Goal: Information Seeking & Learning: Learn about a topic

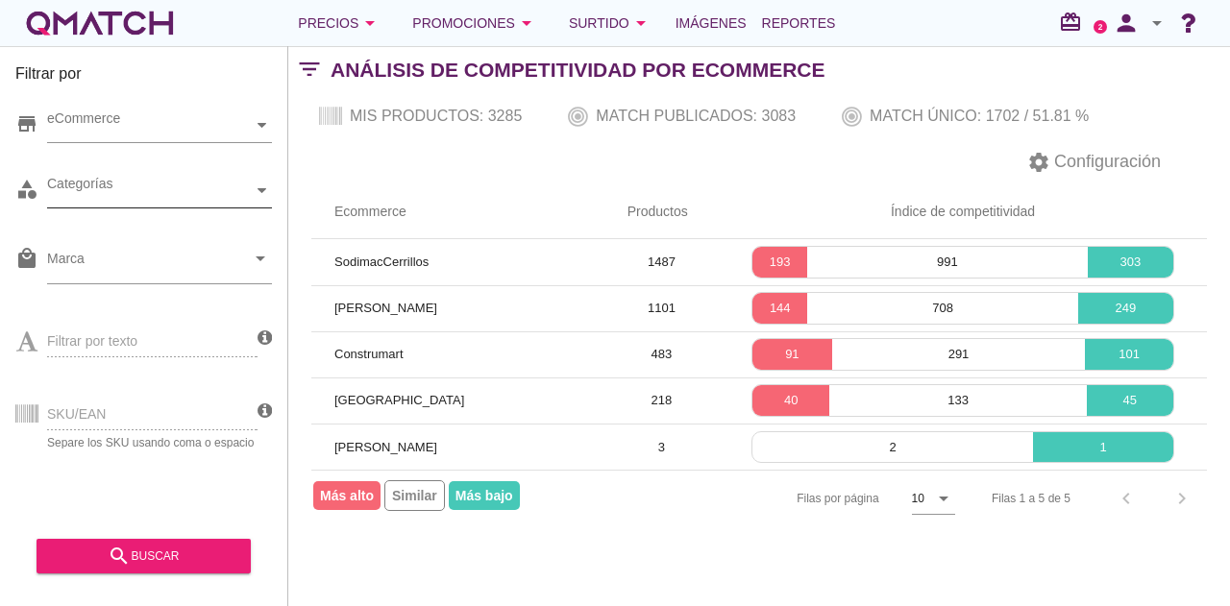
click at [259, 184] on div at bounding box center [262, 191] width 19 height 34
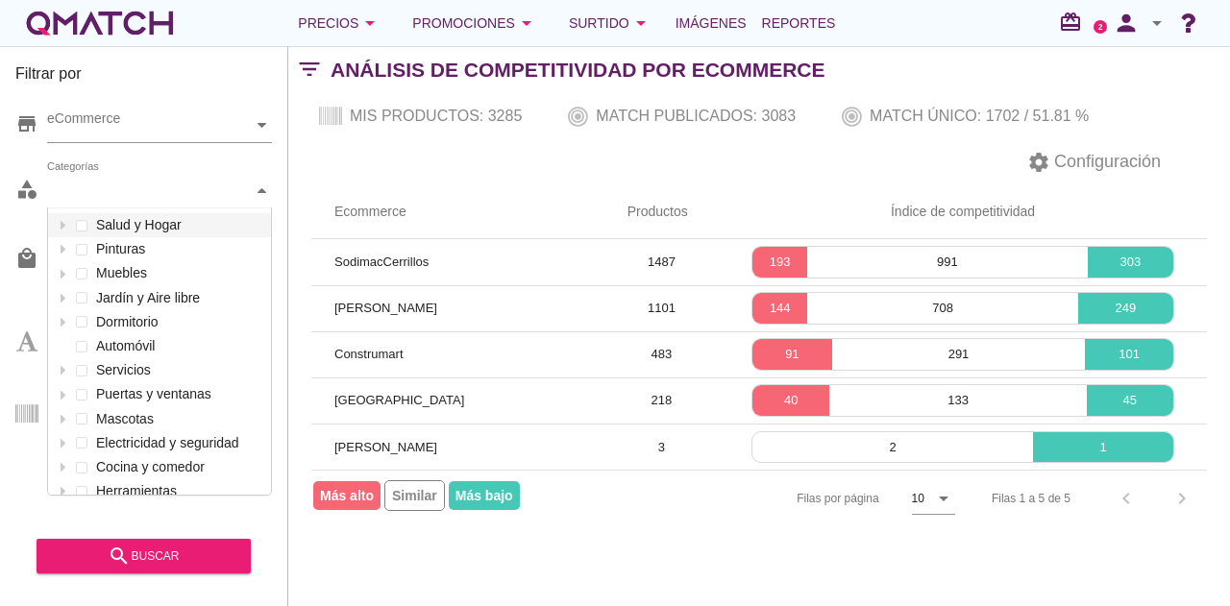
scroll to position [286, 223]
click at [129, 209] on div "Categorías Salud y Hogar Pinturas Muebles Jardín y Aire libre Dormitorio Automó…" at bounding box center [159, 191] width 225 height 35
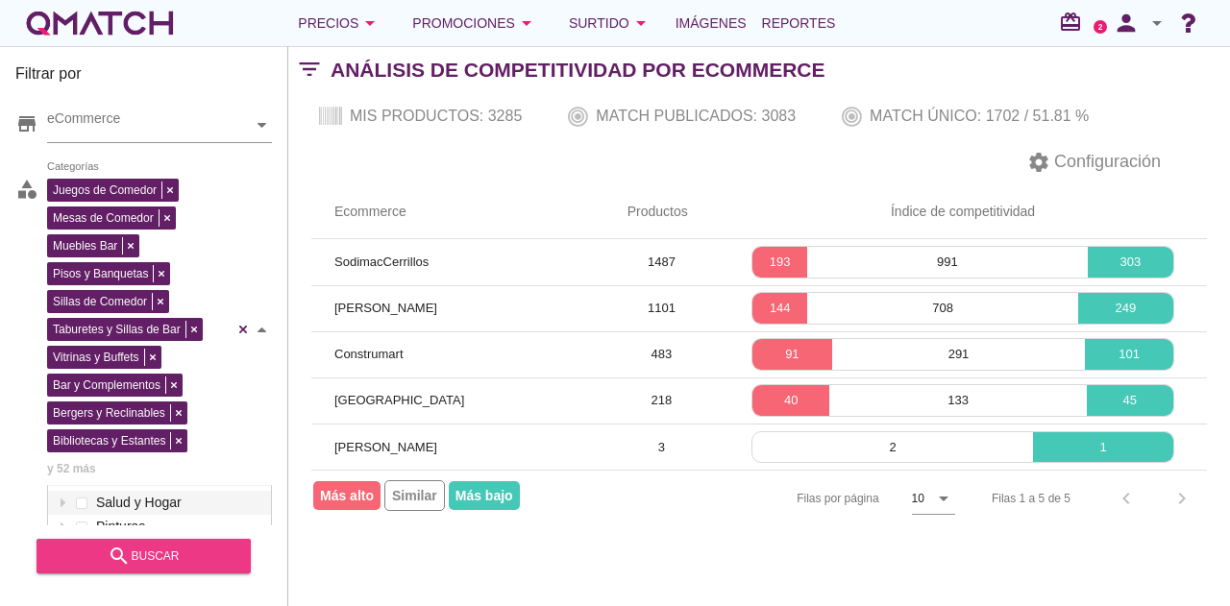
click at [158, 556] on div "search buscar" at bounding box center [144, 556] width 184 height 23
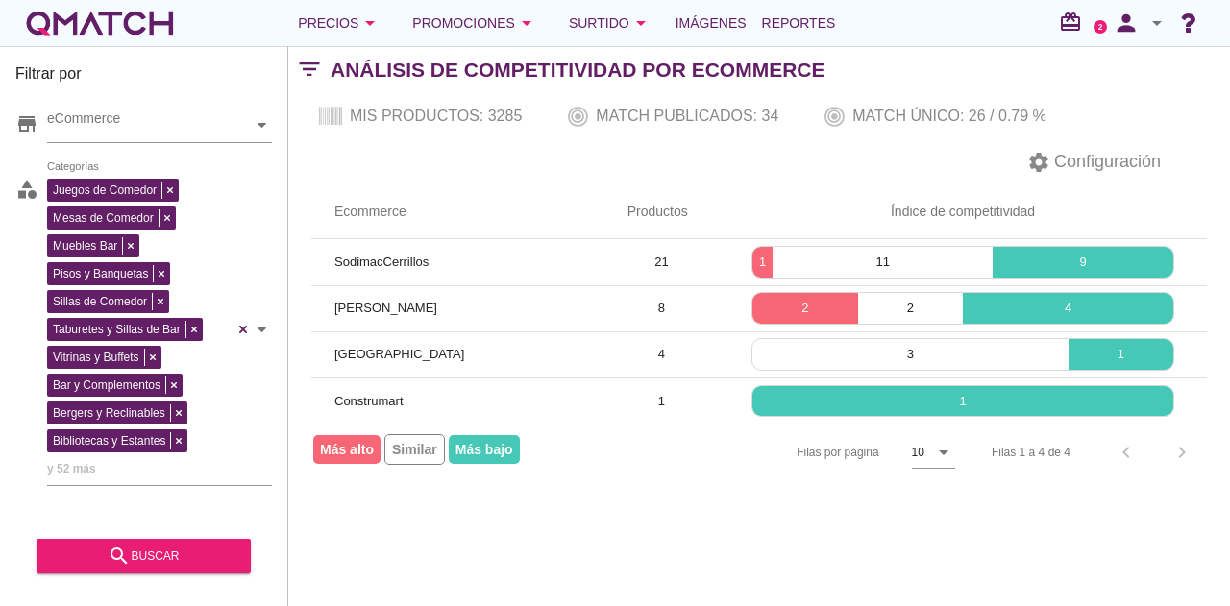
click at [132, 143] on div "store eCommerce" at bounding box center [143, 130] width 257 height 58
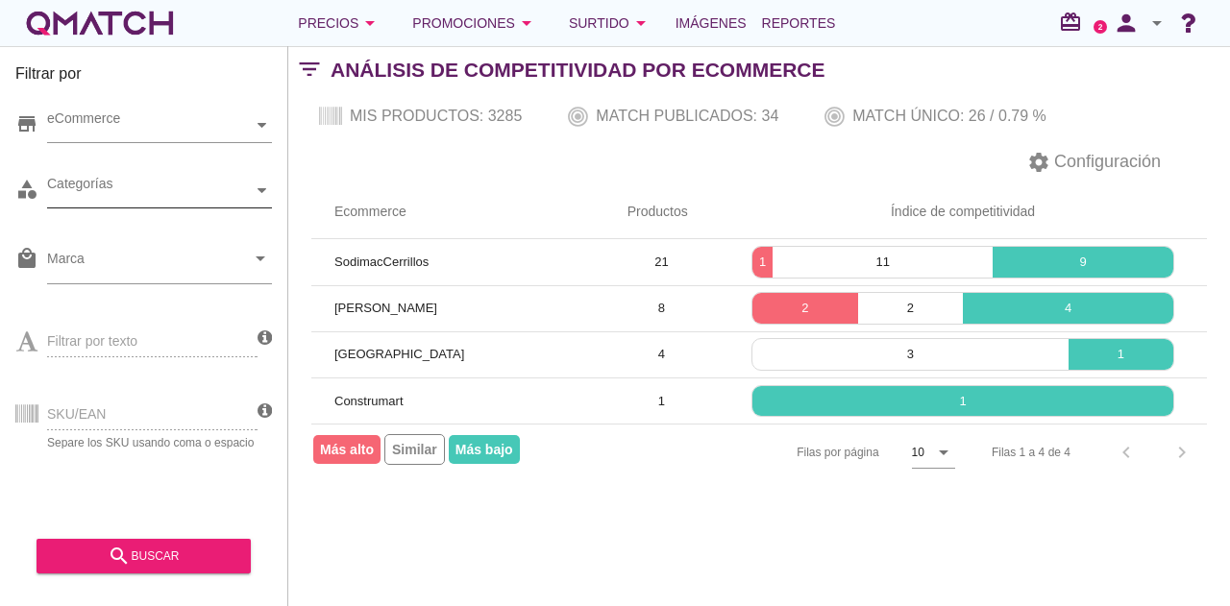
click at [269, 202] on div at bounding box center [262, 191] width 19 height 34
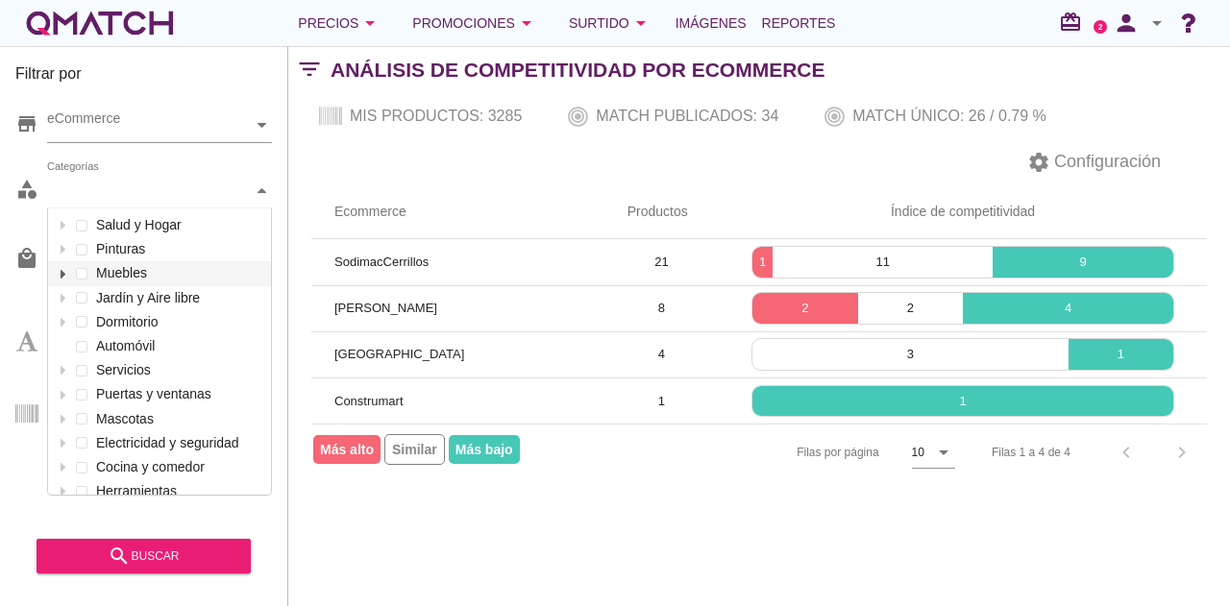
click at [61, 278] on div at bounding box center [62, 273] width 19 height 24
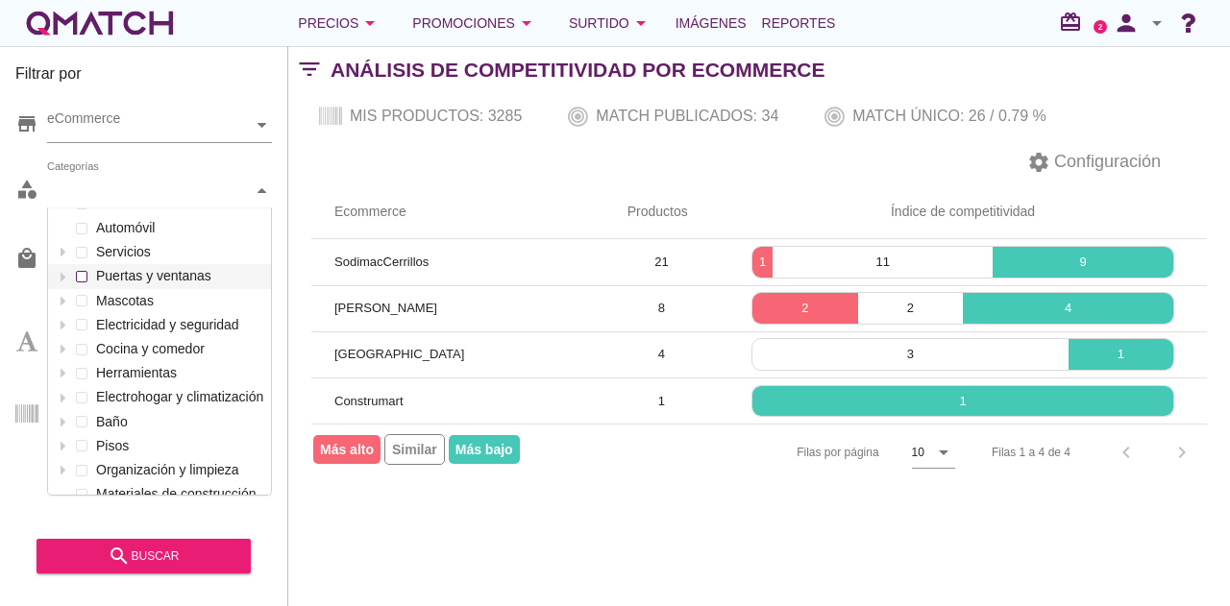
scroll to position [183, 0]
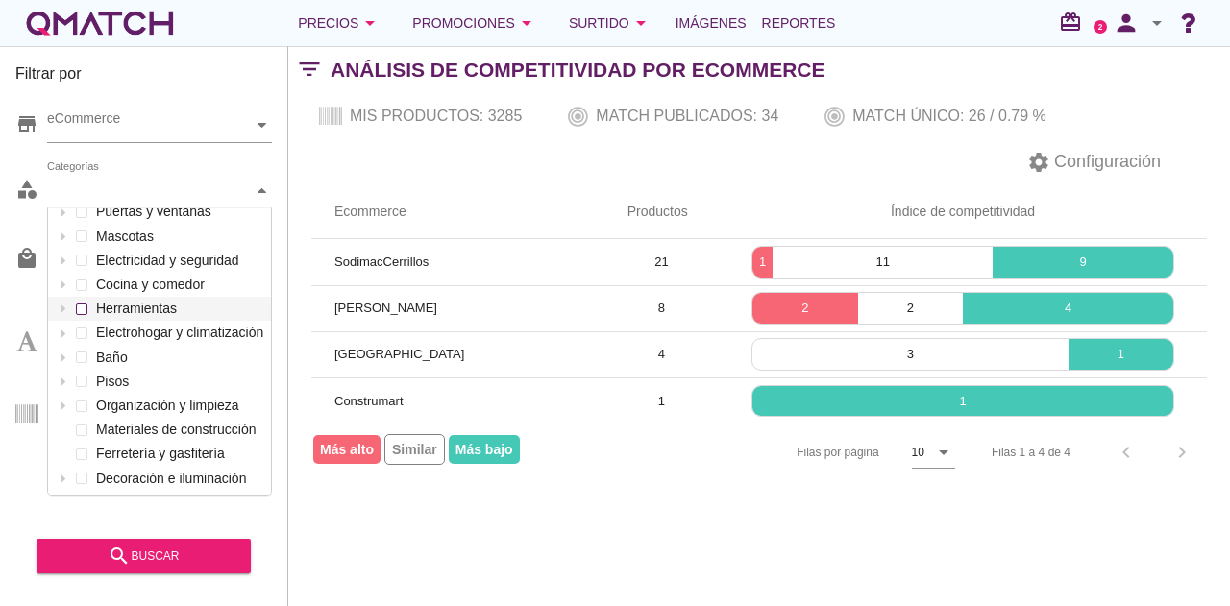
click at [129, 209] on div "Categorías Salud y Hogar Pinturas Muebles Jardín y Aire libre Dormitorio Automó…" at bounding box center [159, 191] width 225 height 35
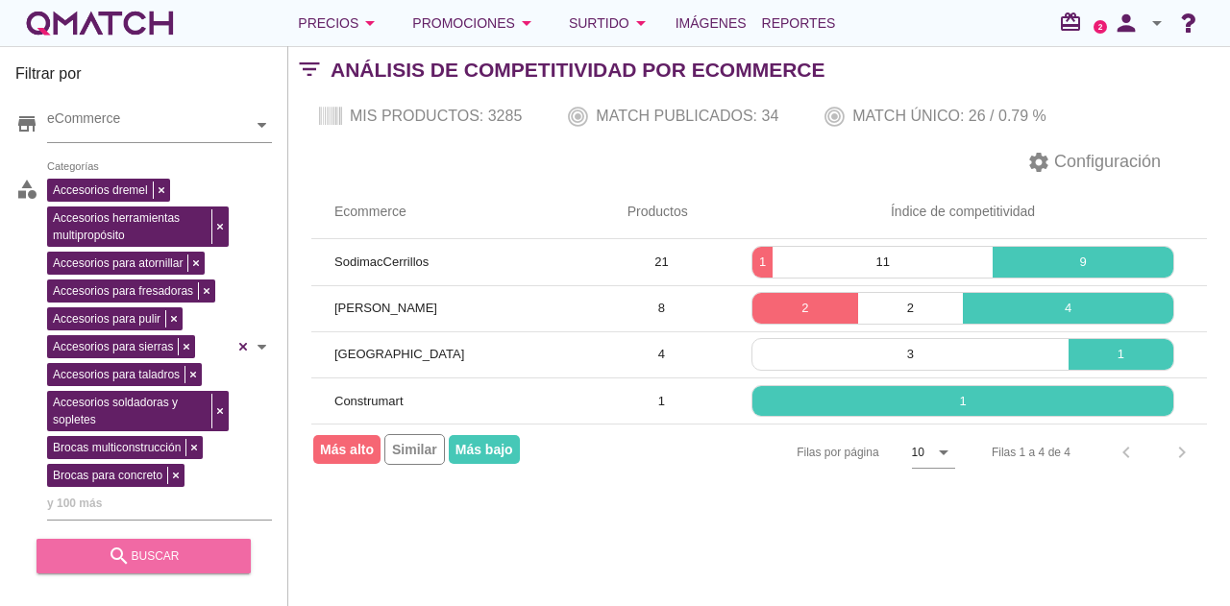
click at [176, 558] on div "search buscar" at bounding box center [144, 556] width 184 height 23
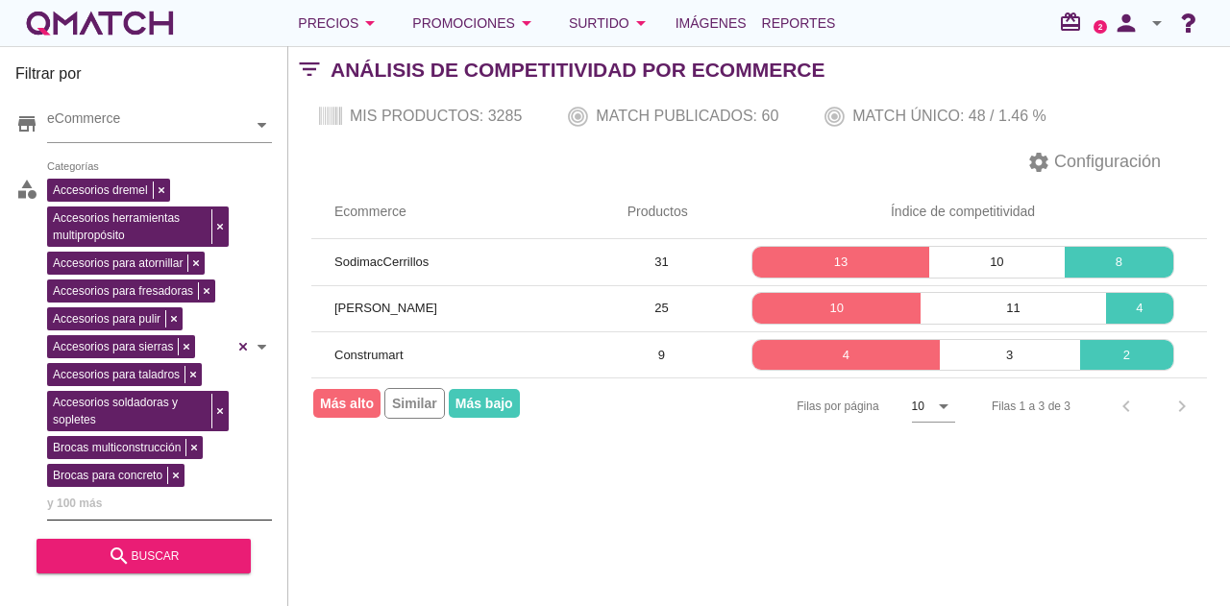
click at [246, 338] on div "store eCommerce category Accesorios dremel Accesorios herramientas multipropósi…" at bounding box center [143, 309] width 257 height 432
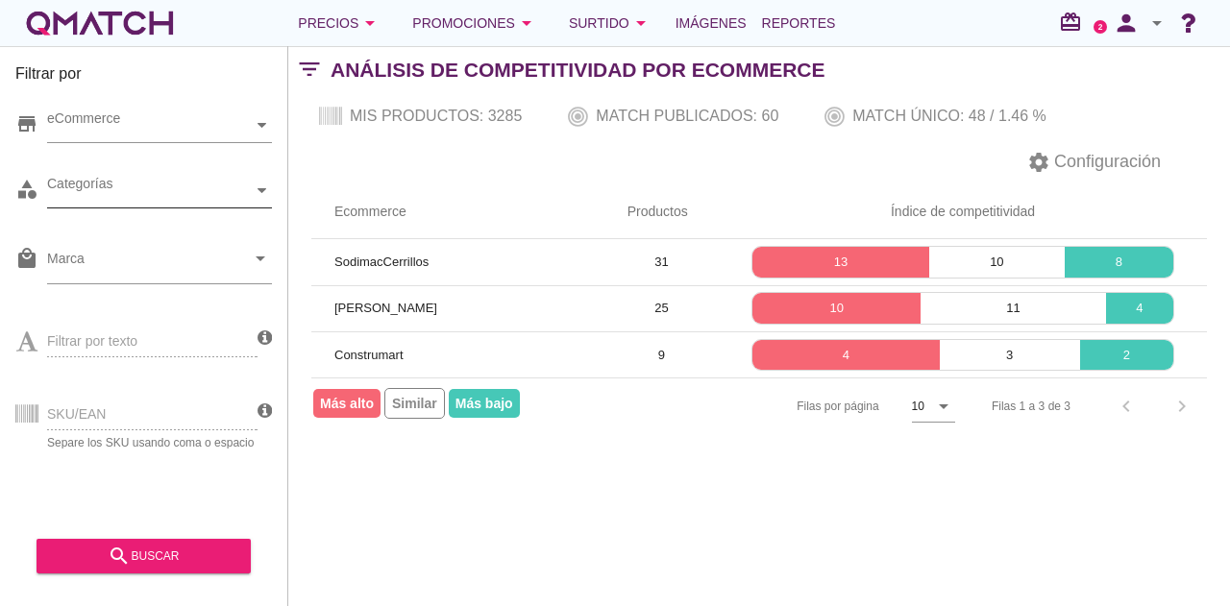
click at [240, 185] on div "Categorías" at bounding box center [150, 191] width 206 height 20
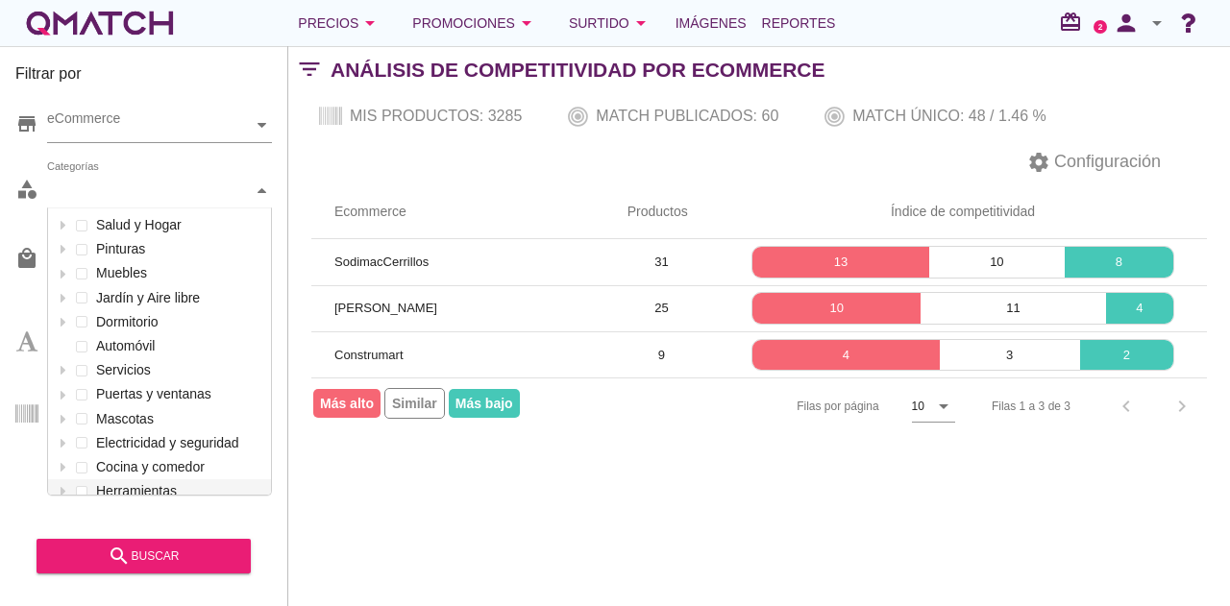
scroll to position [286, 223]
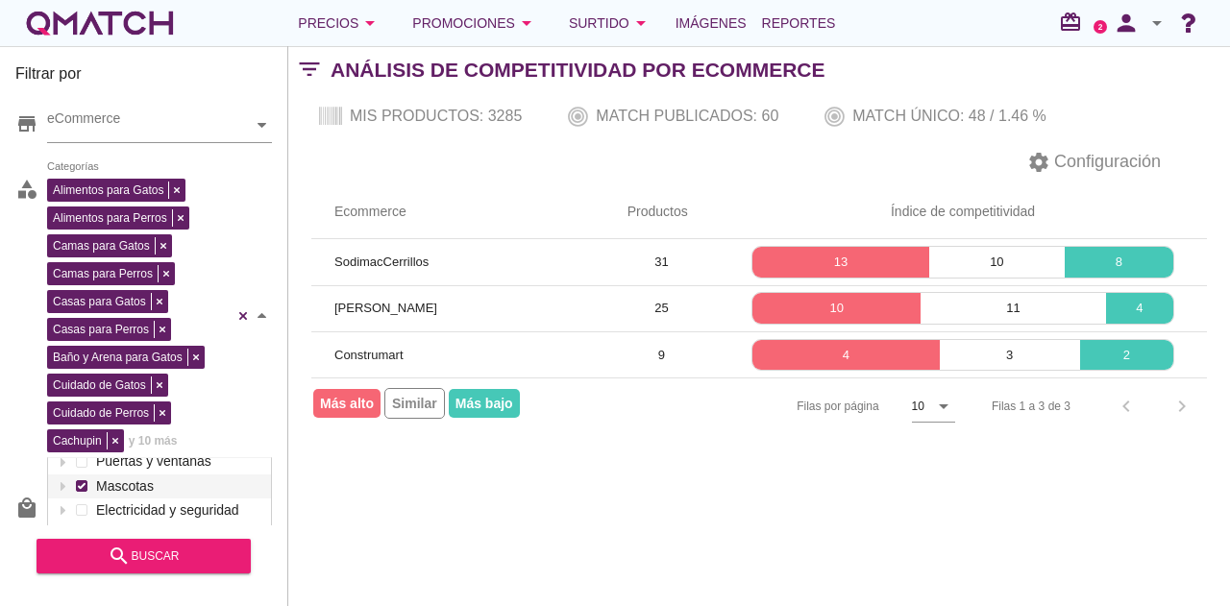
click at [133, 240] on div "Alimentos para Gatos Alimentos para Perros Camas para Gatos Camas para Perros C…" at bounding box center [159, 316] width 225 height 284
click at [184, 554] on div "search buscar" at bounding box center [144, 556] width 184 height 23
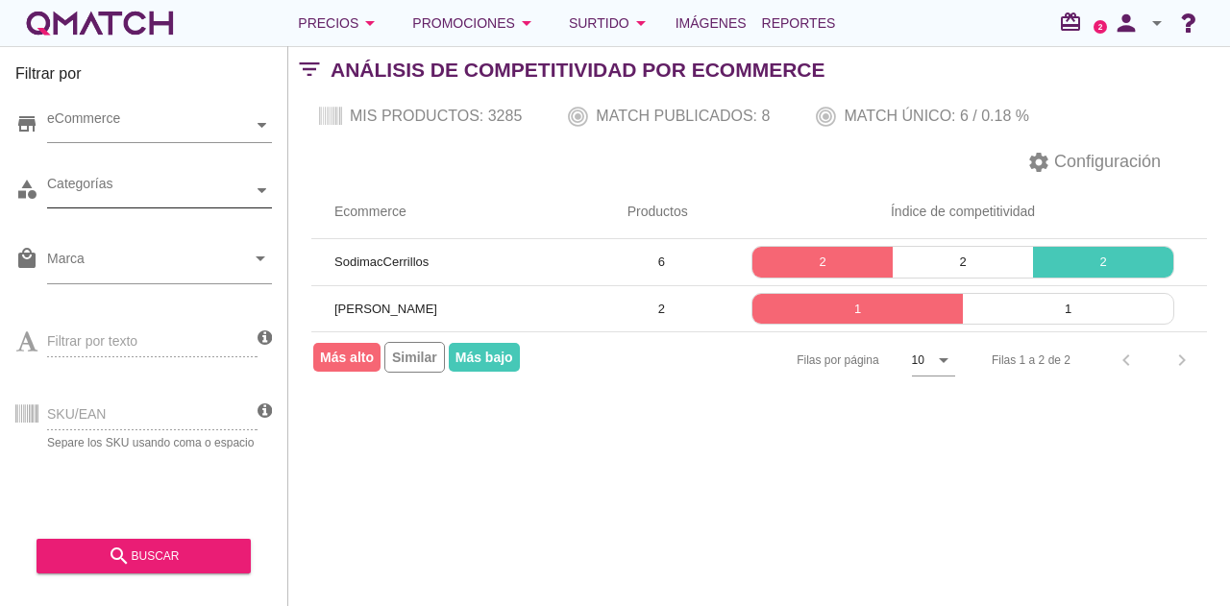
click at [246, 317] on div "store eCommerce category Alimentos para Gatos Alimentos para Perros Camas para …" at bounding box center [143, 309] width 257 height 432
click at [256, 195] on div at bounding box center [262, 191] width 19 height 34
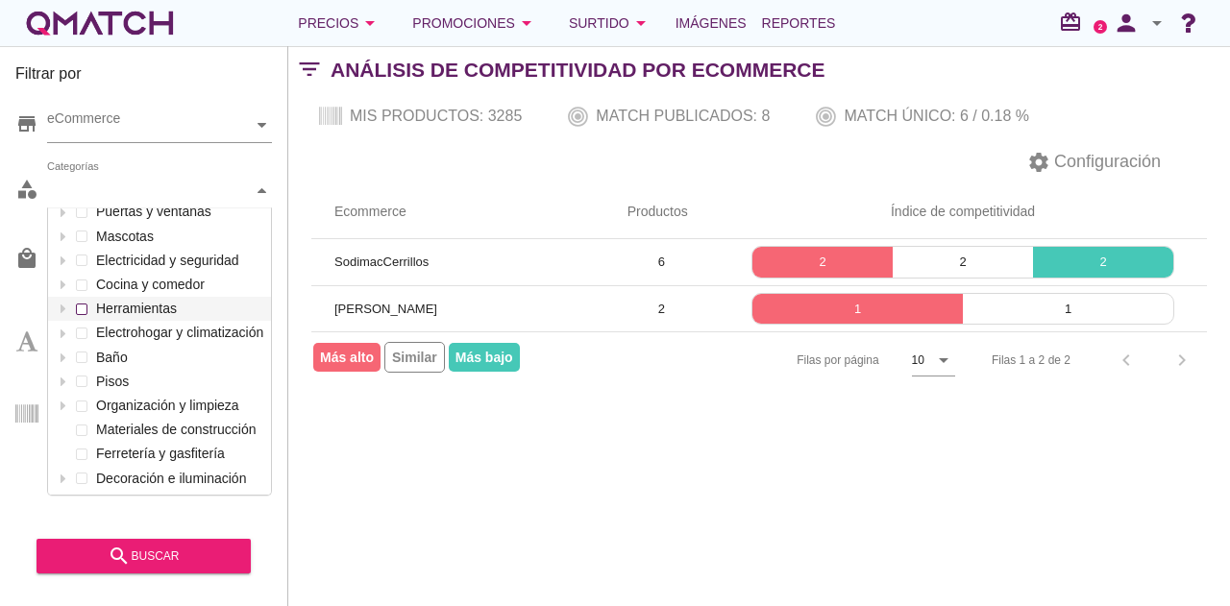
scroll to position [0, 0]
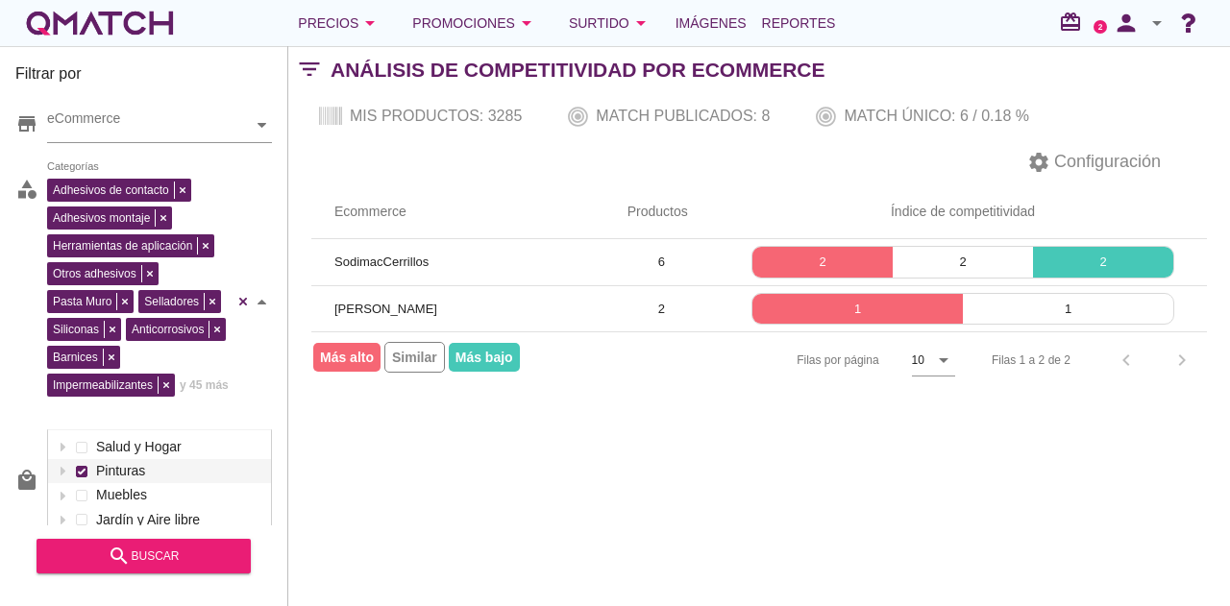
click at [127, 249] on div "Adhesivos de contacto Adhesivos montaje Herramientas de aplicación Otros adhesi…" at bounding box center [159, 302] width 225 height 257
click at [204, 563] on div "search buscar" at bounding box center [144, 556] width 184 height 23
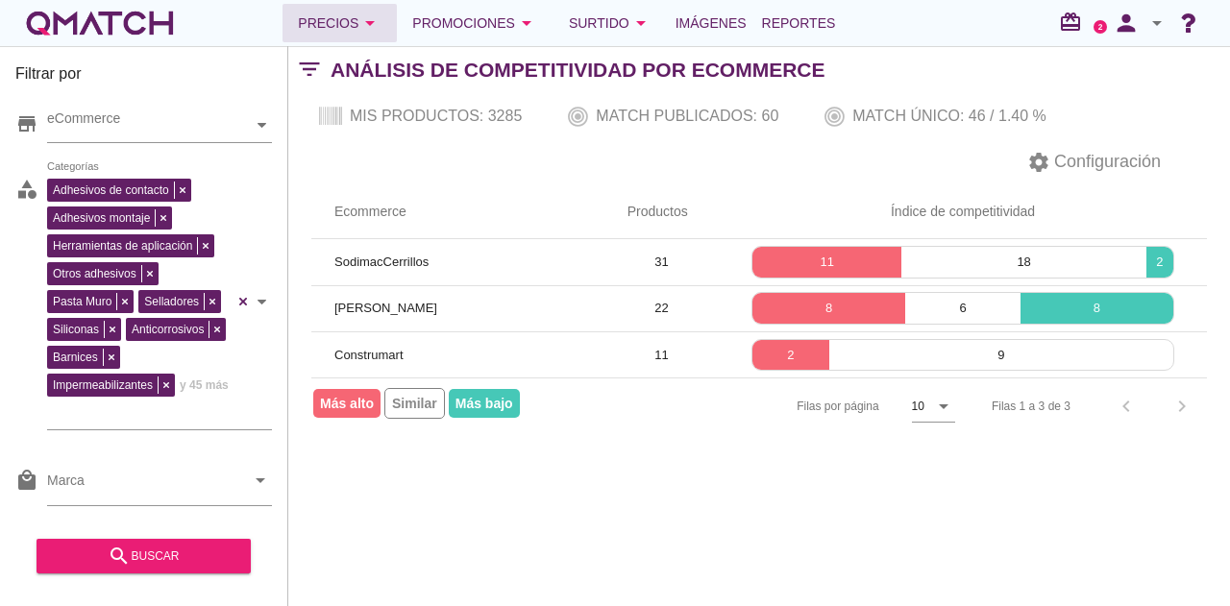
click at [310, 21] on div "Precios arrow_drop_down" at bounding box center [340, 23] width 84 height 23
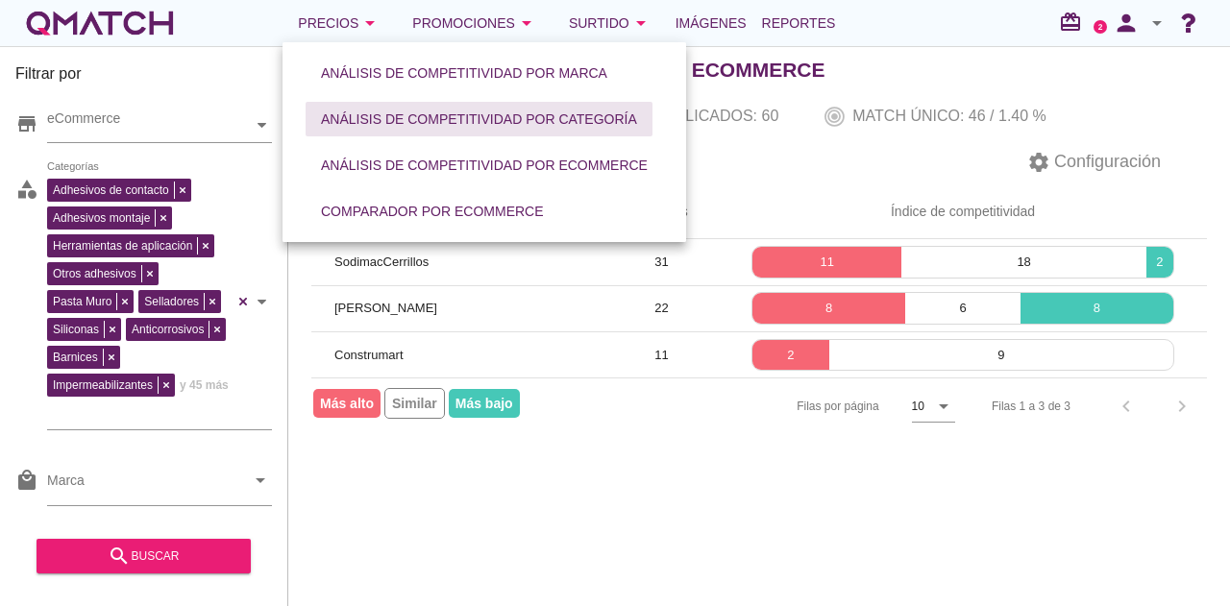
click at [437, 113] on div "Análisis de competitividad por categoría" at bounding box center [479, 120] width 316 height 20
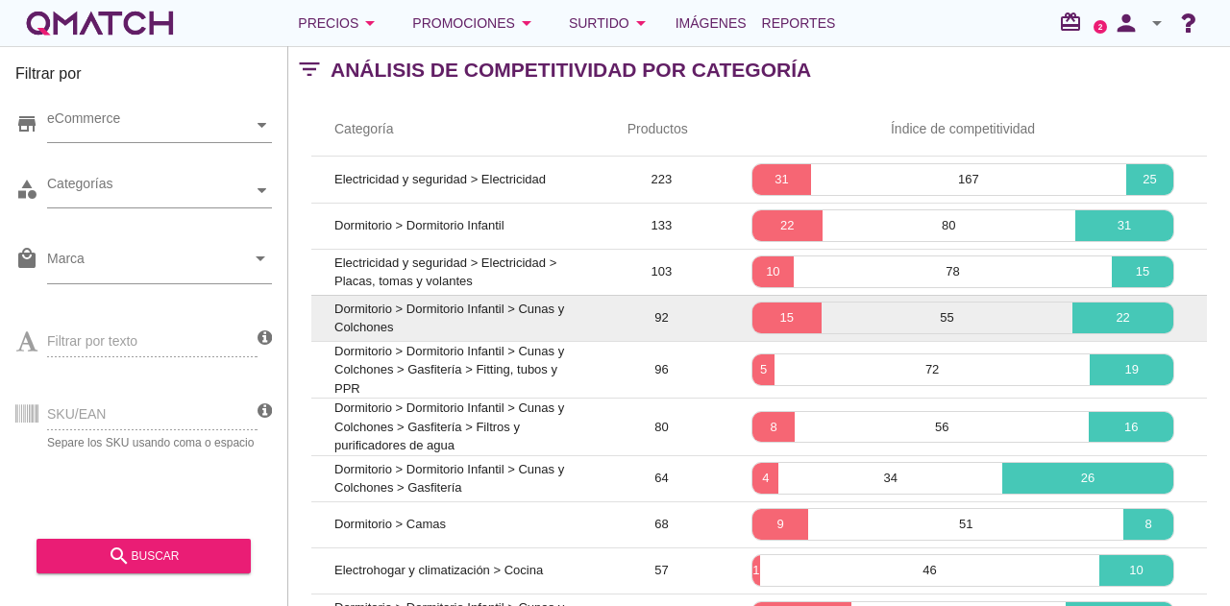
scroll to position [185, 0]
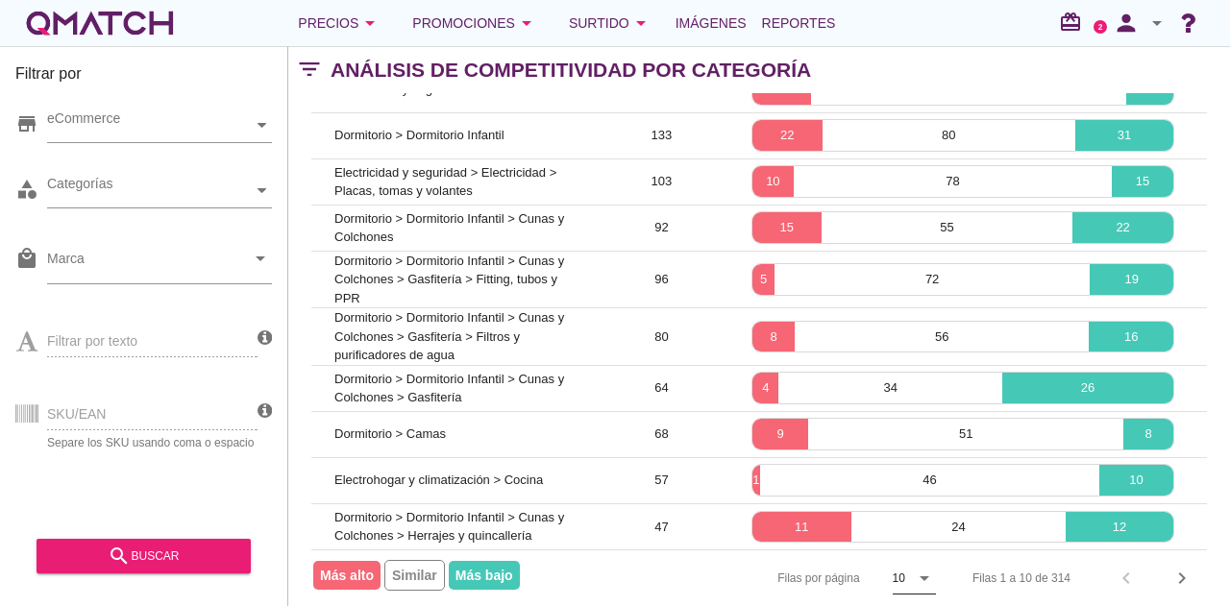
click at [922, 567] on icon "arrow_drop_down" at bounding box center [924, 578] width 23 height 23
click at [905, 570] on div "20" at bounding box center [913, 571] width 41 height 23
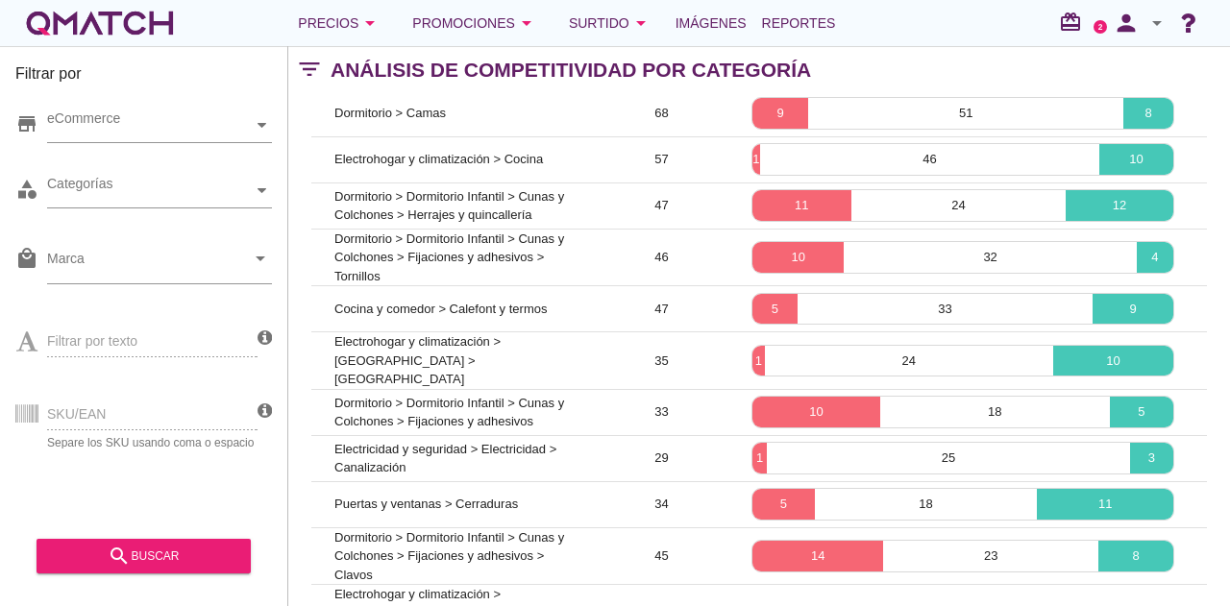
scroll to position [495, 0]
